Goal: Information Seeking & Learning: Check status

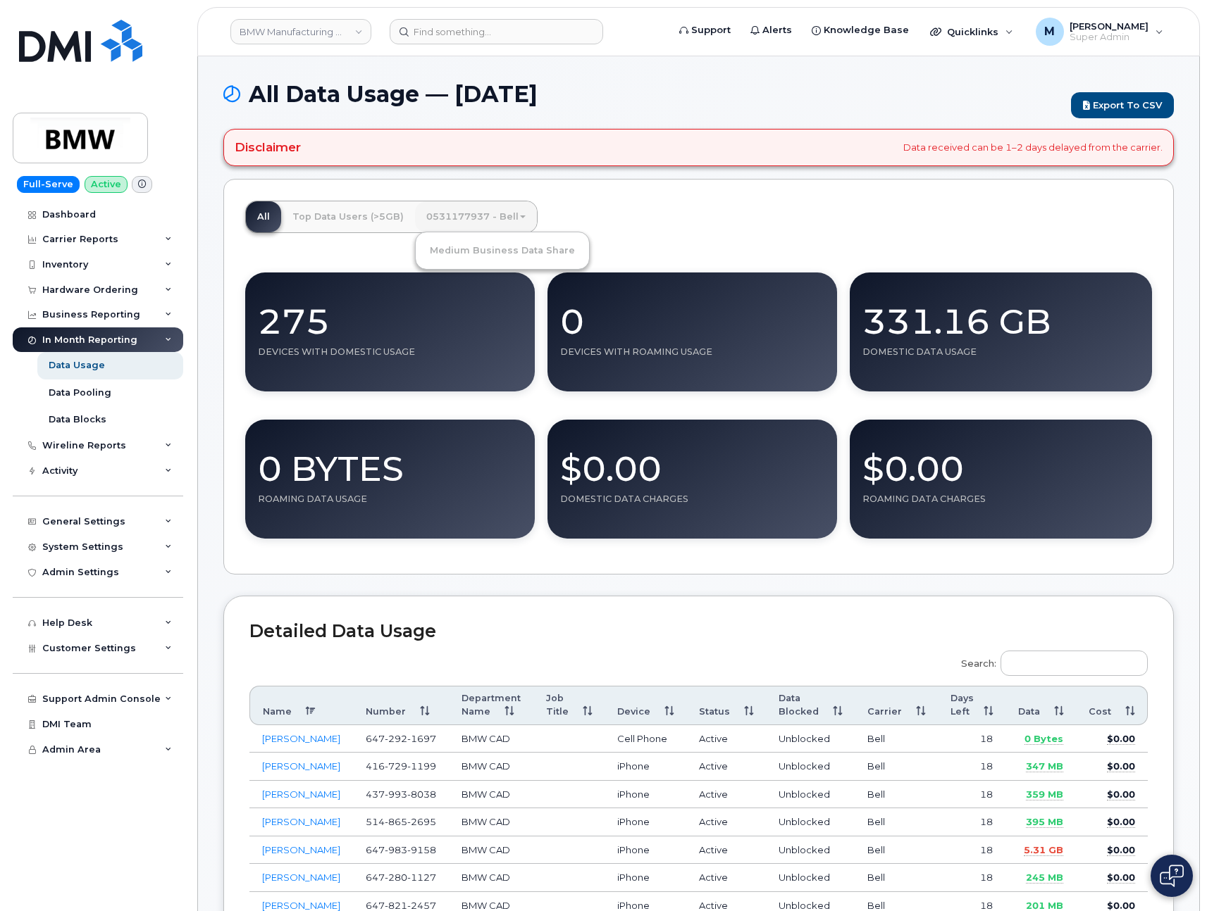
click at [675, 241] on div "All Top Data Users (>5GB) 0531177937 - Bell Medium Business Data Share 275 Devi…" at bounding box center [698, 377] width 950 height 397
click at [486, 218] on link "0531177937 - Bell" at bounding box center [476, 216] width 122 height 31
click at [485, 252] on link "Medium Business Data Share" at bounding box center [502, 250] width 168 height 31
click at [487, 228] on link "0531177937 - Bell" at bounding box center [476, 216] width 122 height 31
click at [477, 256] on link "Medium Business Data Share" at bounding box center [502, 250] width 168 height 31
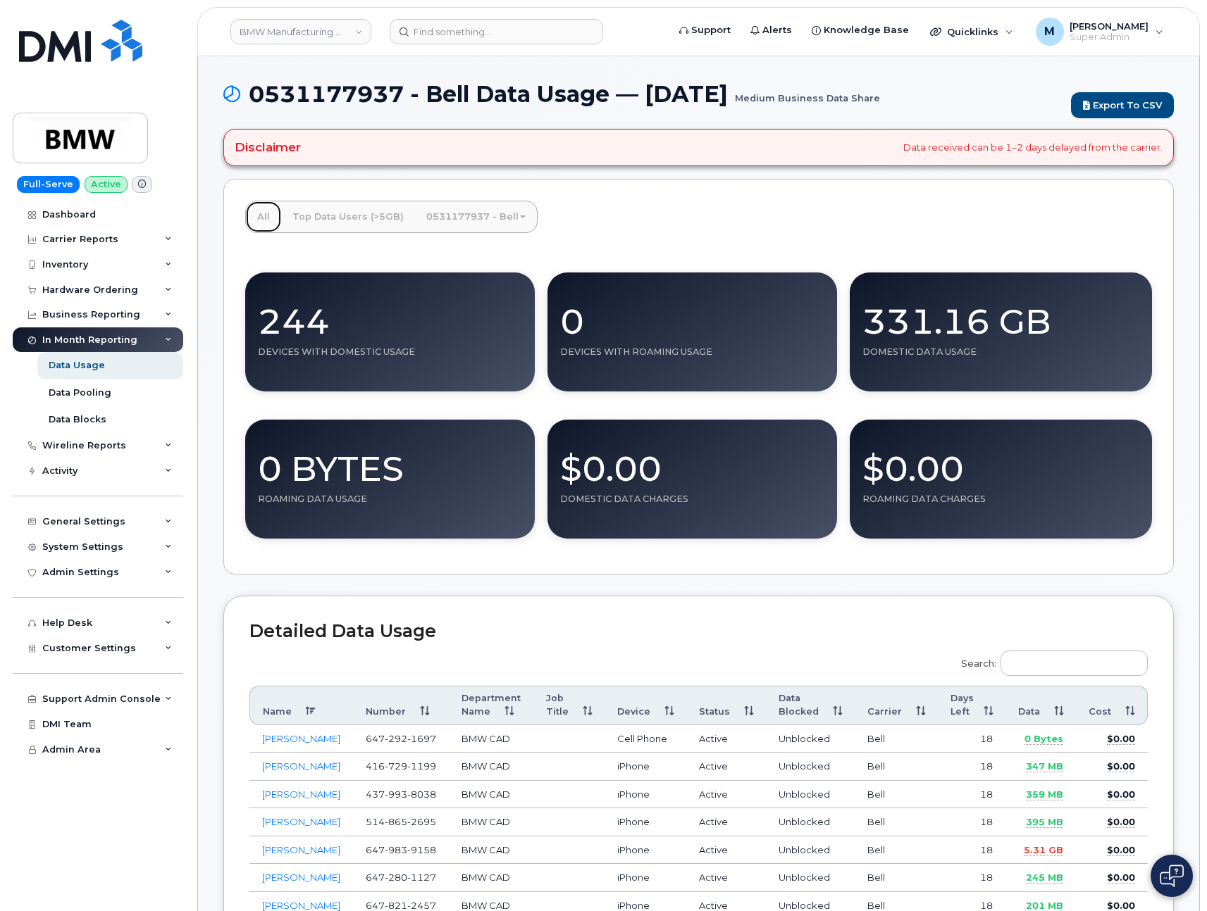
click at [256, 224] on link "All" at bounding box center [263, 216] width 35 height 31
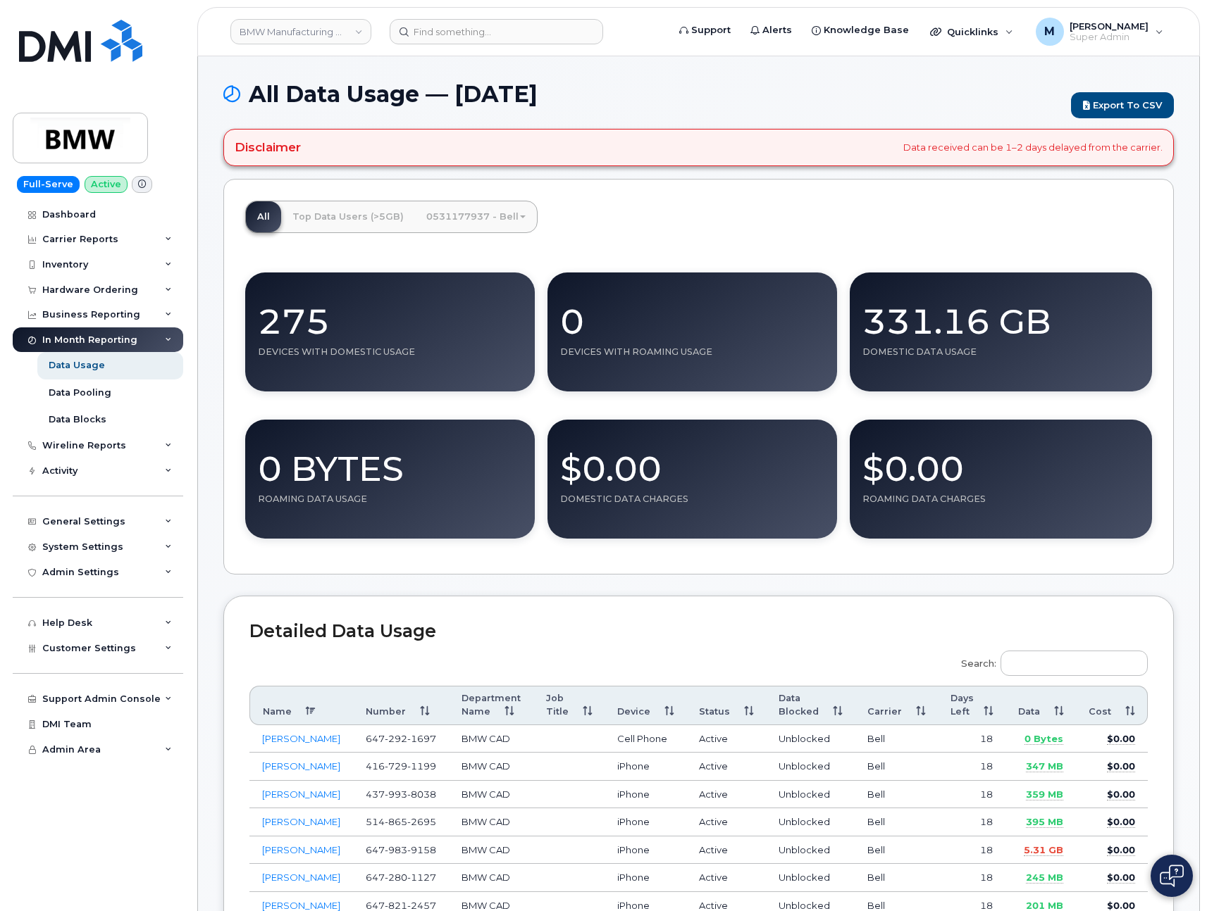
click at [458, 220] on link "0531177937 - Bell" at bounding box center [476, 216] width 122 height 31
click at [457, 256] on link "Medium Business Data Share" at bounding box center [502, 250] width 168 height 31
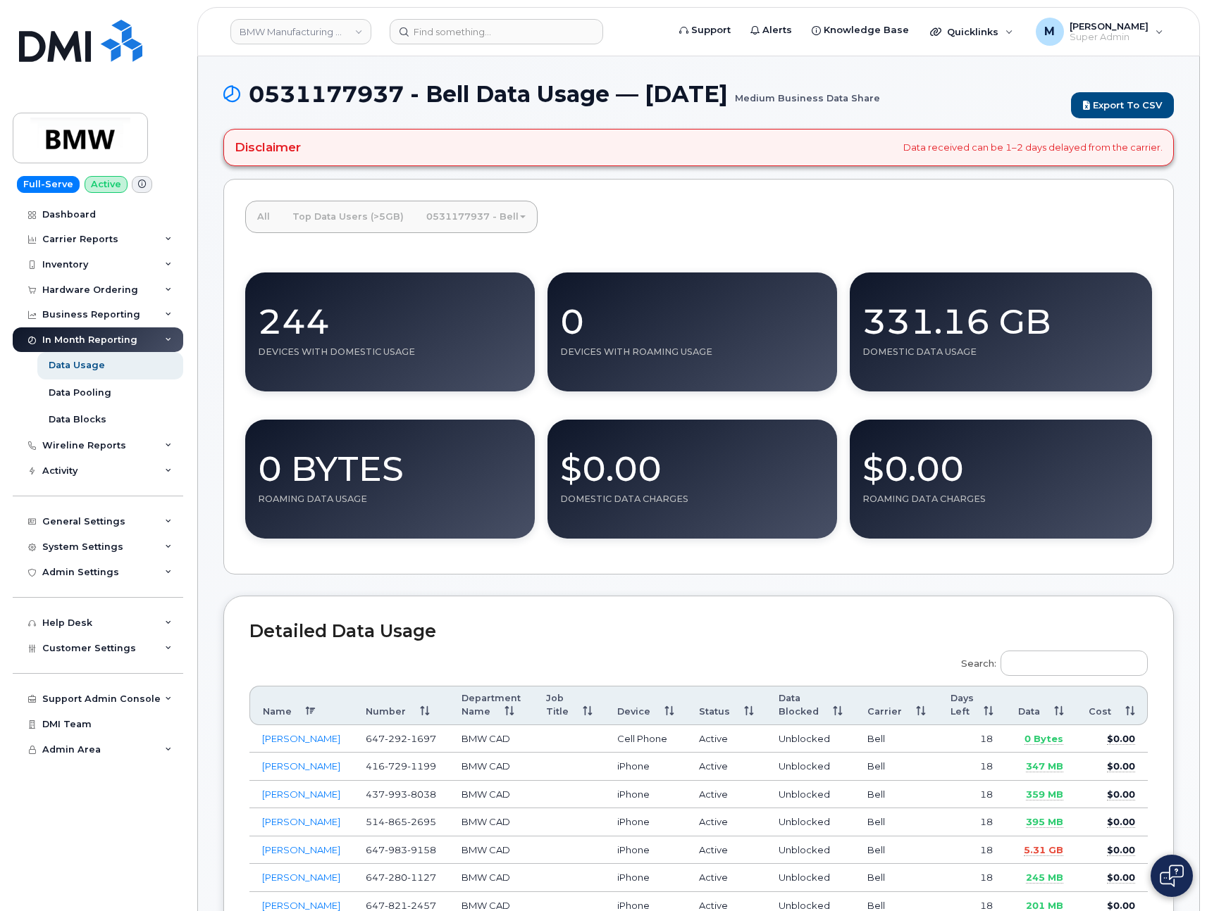
click at [467, 216] on link "0531177937 - Bell" at bounding box center [476, 216] width 122 height 31
click at [749, 232] on div "All Top Data Users (>5GB) 0531177937 - Bell Medium Business Data Share 244 Devi…" at bounding box center [698, 377] width 950 height 397
click at [435, 213] on link "0531177937 - Bell" at bounding box center [476, 216] width 122 height 31
click at [370, 259] on div "244 Devices With Domestic Usage" at bounding box center [389, 332] width 289 height 147
click at [261, 216] on link "All" at bounding box center [263, 216] width 35 height 31
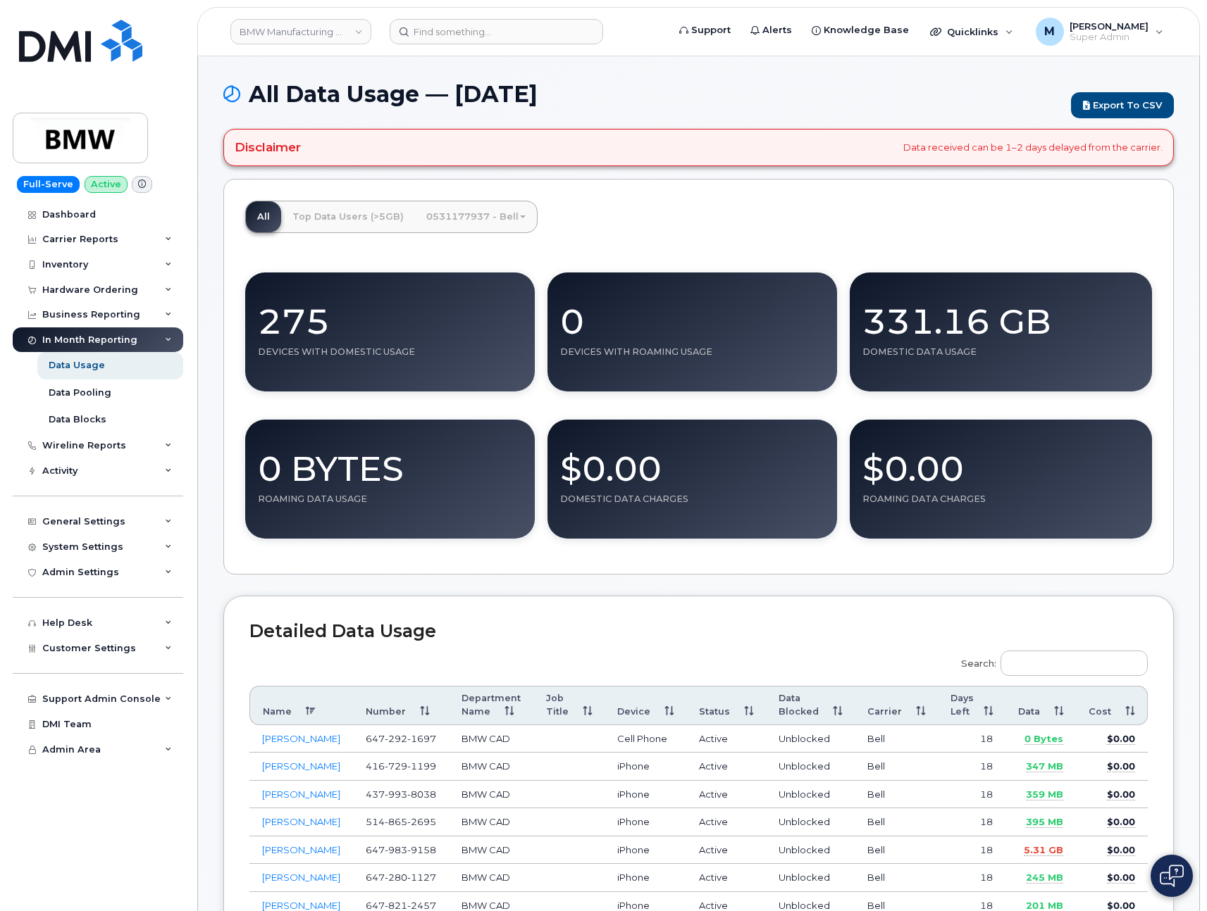
click at [439, 208] on link "0531177937 - Bell" at bounding box center [476, 216] width 122 height 31
click at [459, 249] on link "Medium Business Data Share" at bounding box center [502, 250] width 168 height 31
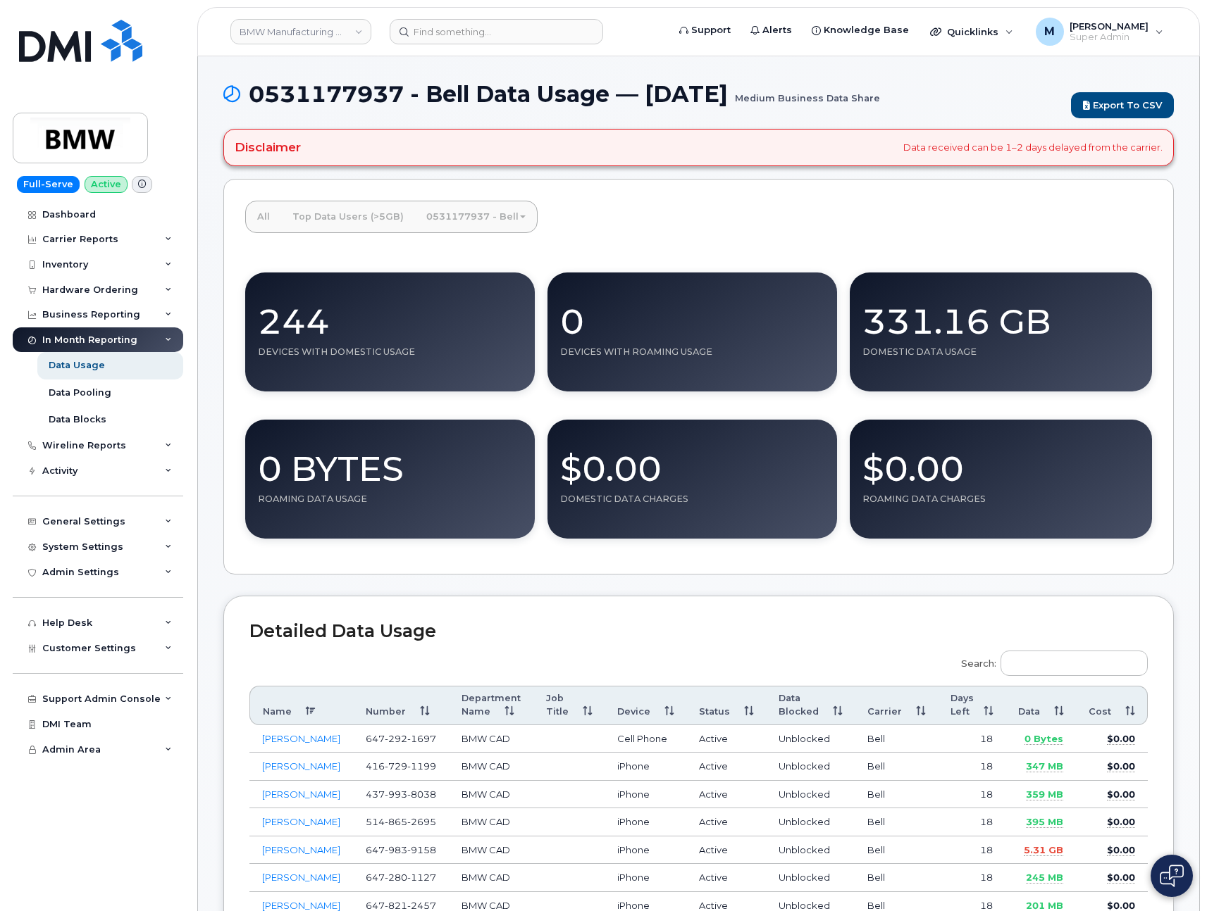
click at [474, 214] on link "0531177937 - Bell" at bounding box center [476, 216] width 122 height 31
click at [731, 237] on div "All Top Data Users (>5GB) 0531177937 - Bell Medium Business Data Share 244 Devi…" at bounding box center [698, 377] width 950 height 397
drag, startPoint x: 449, startPoint y: 220, endPoint x: 895, endPoint y: 224, distance: 446.6
click at [895, 224] on div "All Top Data Users (>5GB) 0531177937 - Bell Medium Business Data Share 244 Devi…" at bounding box center [698, 377] width 950 height 397
click at [656, 225] on div "All Top Data Users (>5GB) 0531177937 - Bell Medium Business Data Share 244 Devi…" at bounding box center [698, 377] width 950 height 397
